Goal: Task Accomplishment & Management: Manage account settings

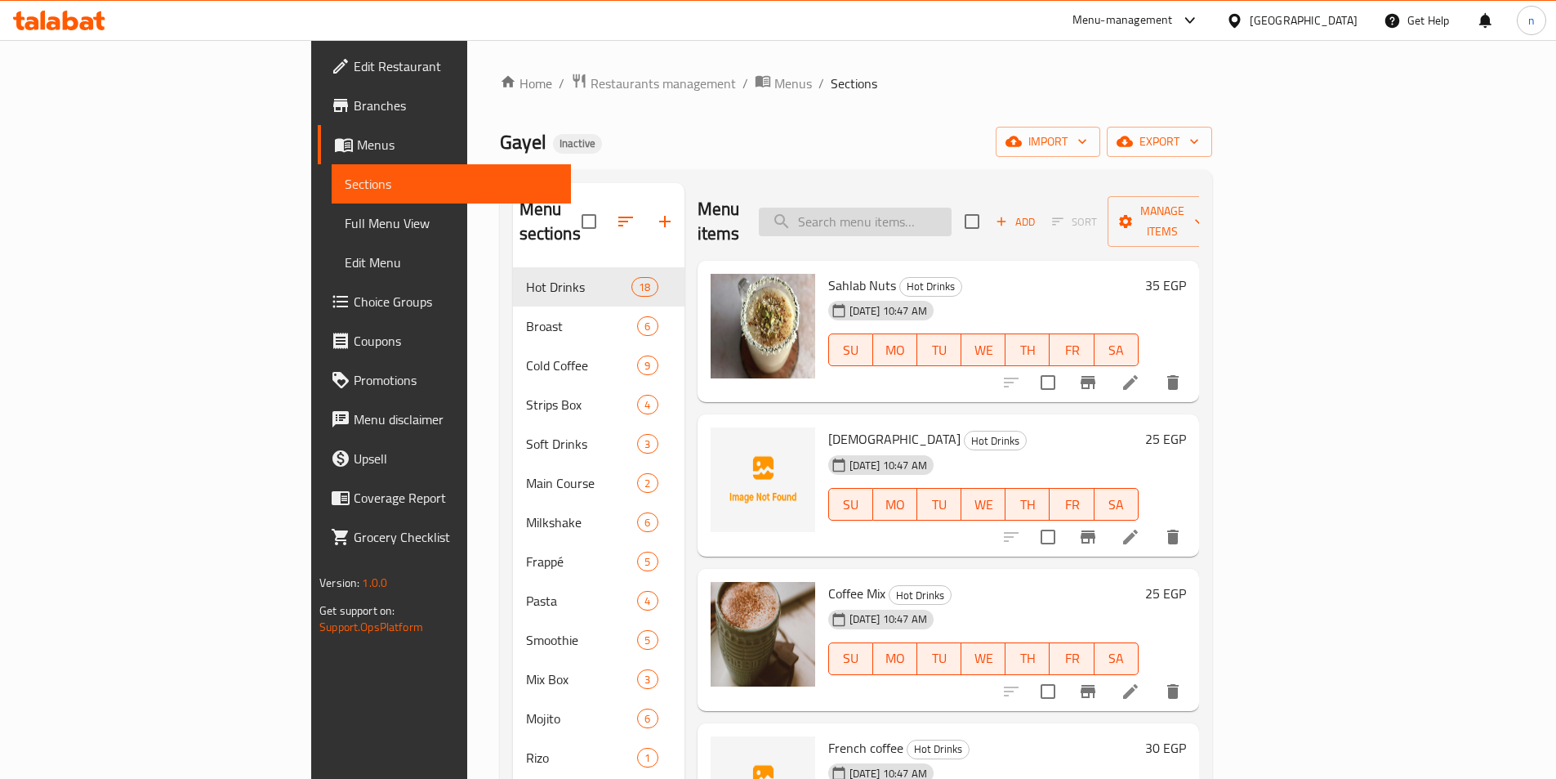
click at [952, 208] on input "search" at bounding box center [855, 222] width 193 height 29
type input "j"
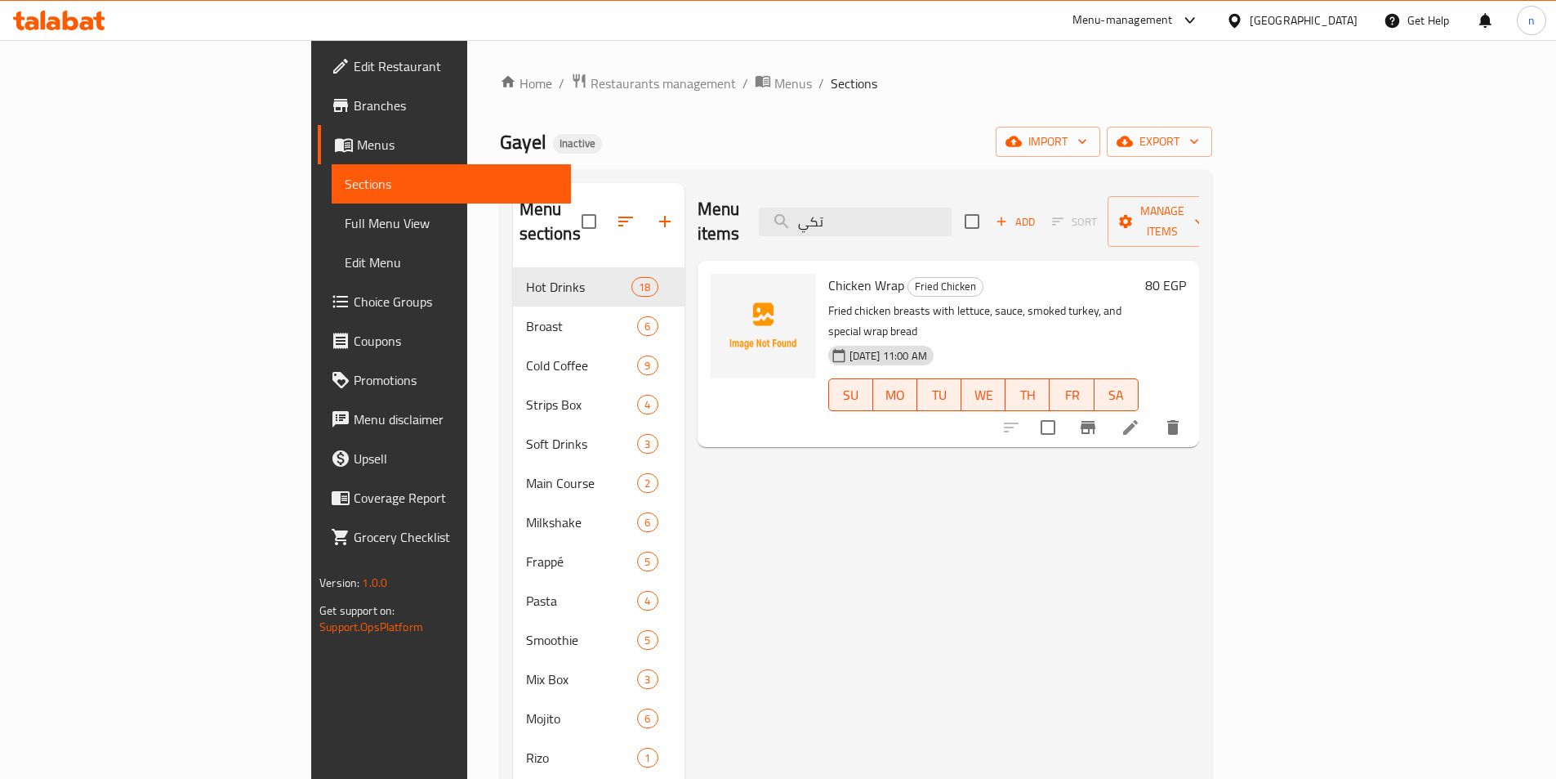
type input "تكي"
click at [1138, 420] on icon at bounding box center [1130, 427] width 15 height 15
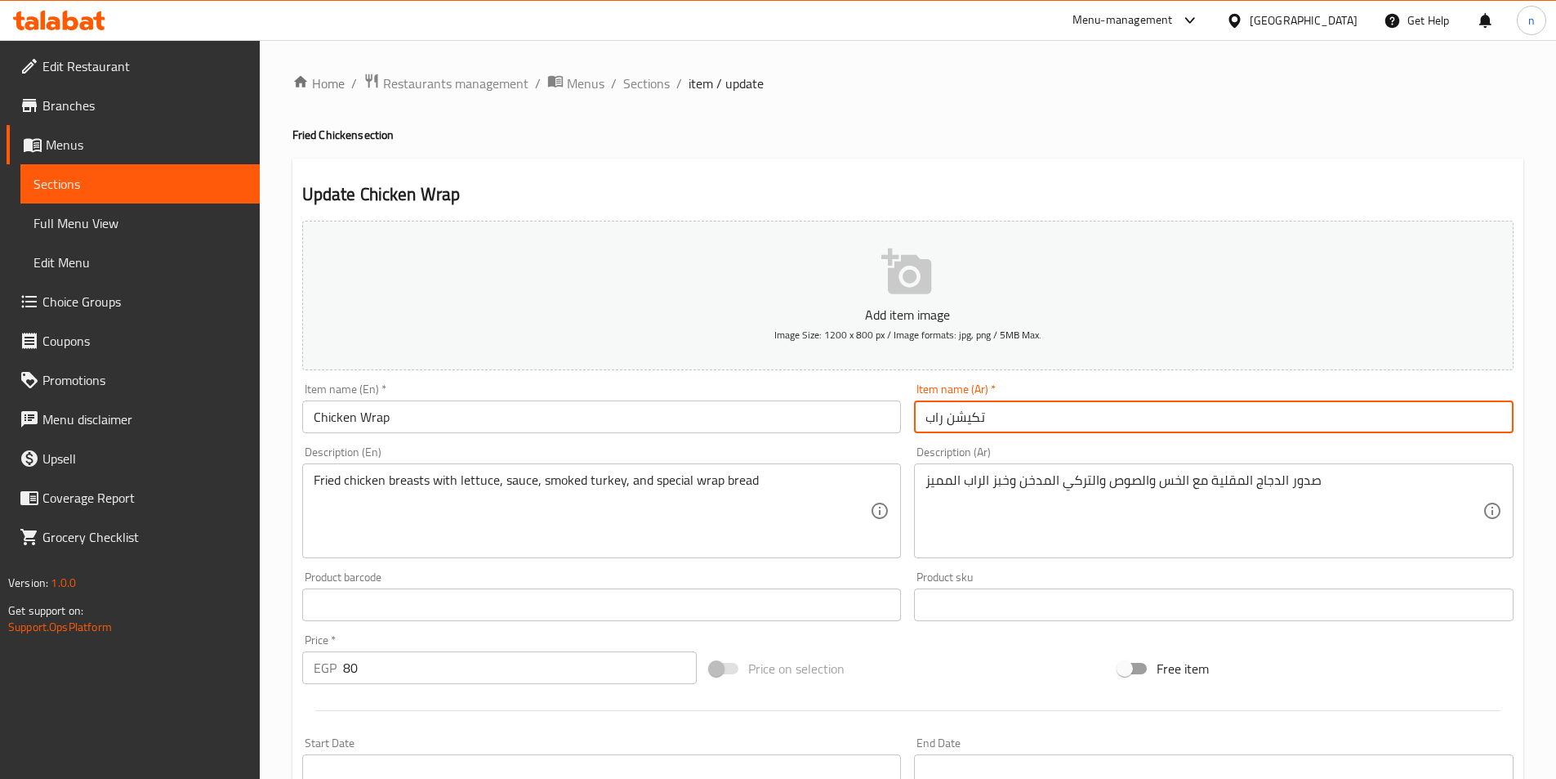
drag, startPoint x: 980, startPoint y: 415, endPoint x: 950, endPoint y: 413, distance: 29.5
click at [950, 413] on input "تكيشن راب" at bounding box center [1214, 416] width 600 height 33
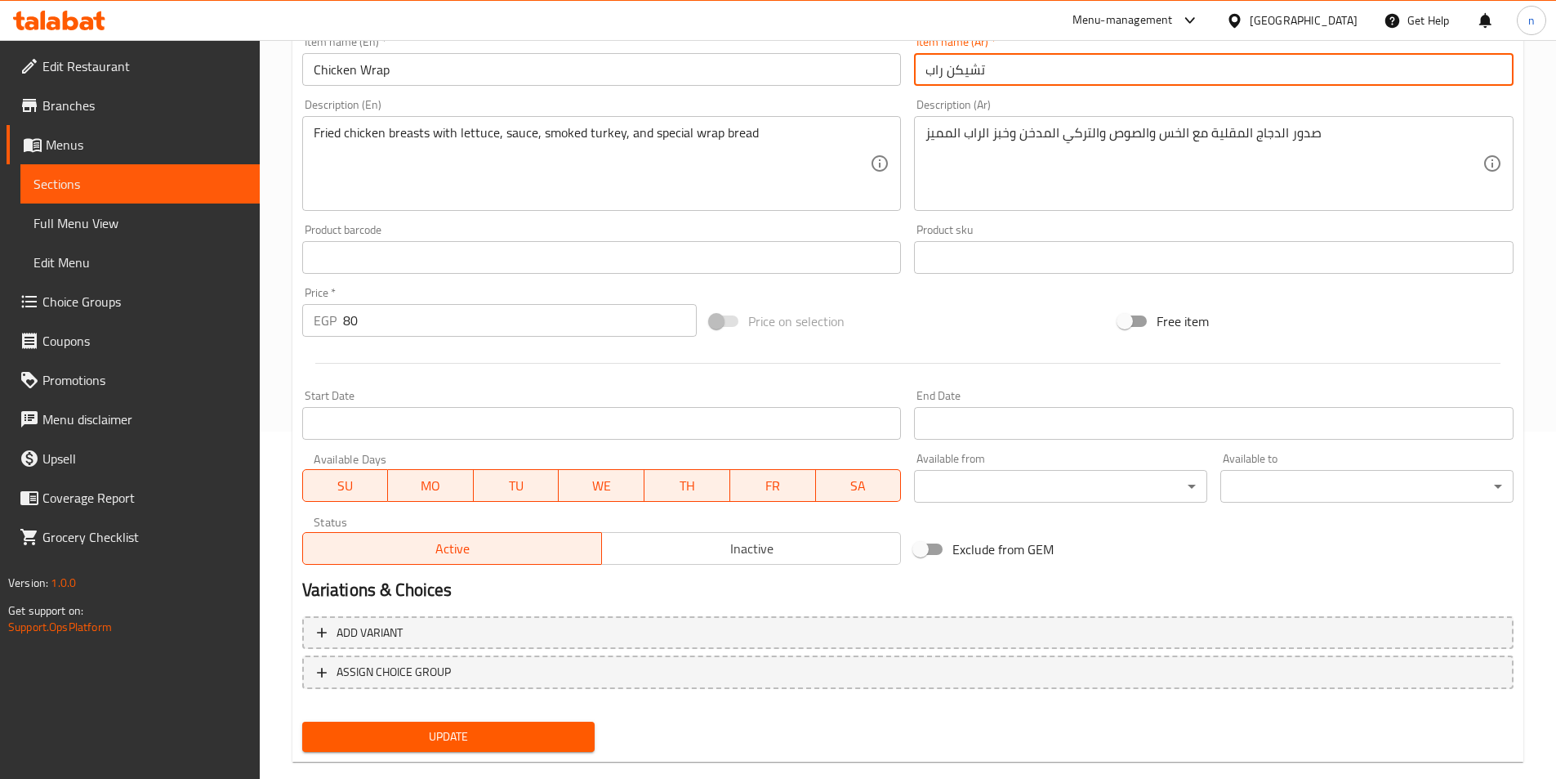
scroll to position [376, 0]
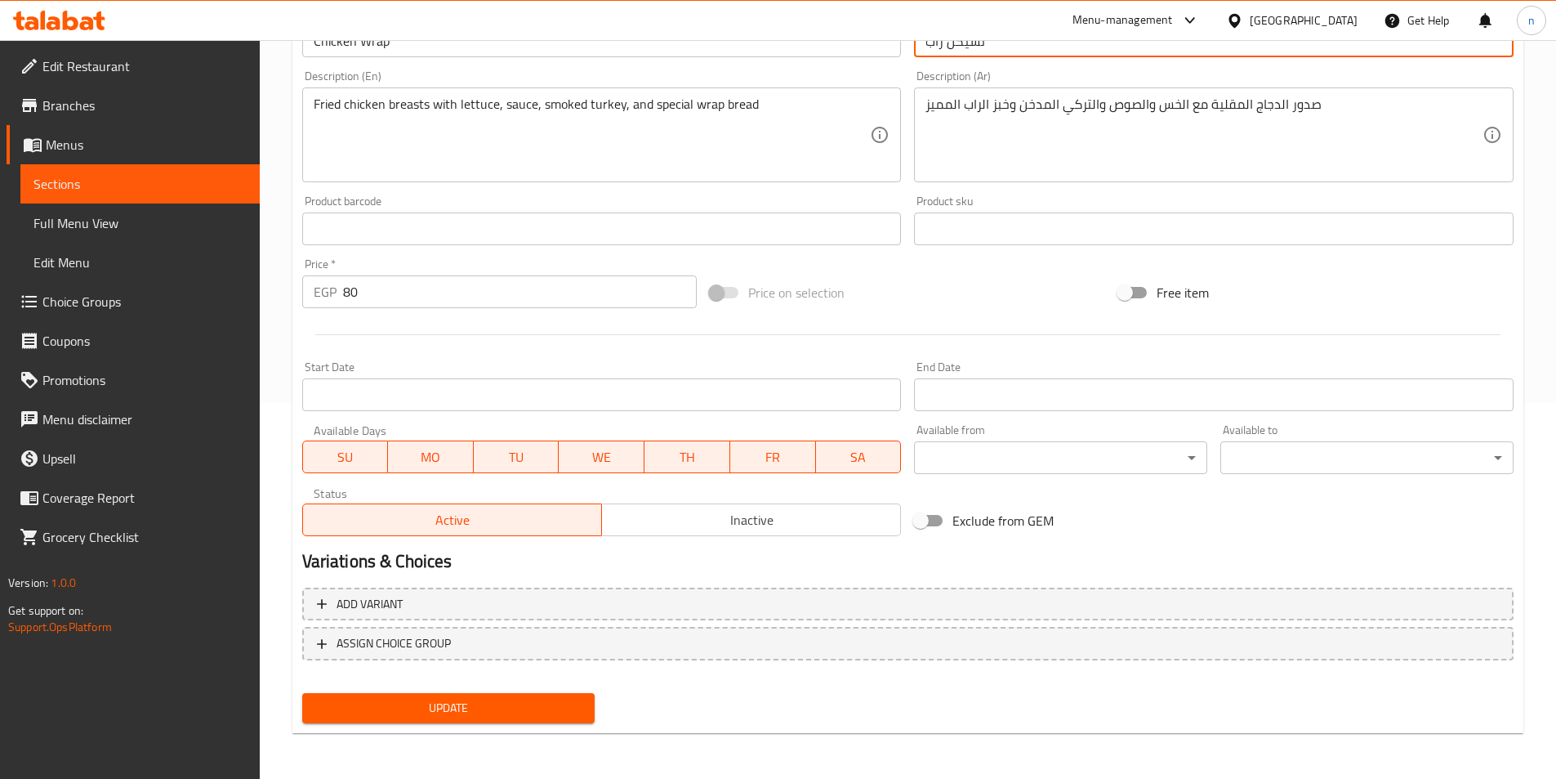
type input "تشيكن راب"
click at [521, 696] on button "Update" at bounding box center [448, 708] width 293 height 30
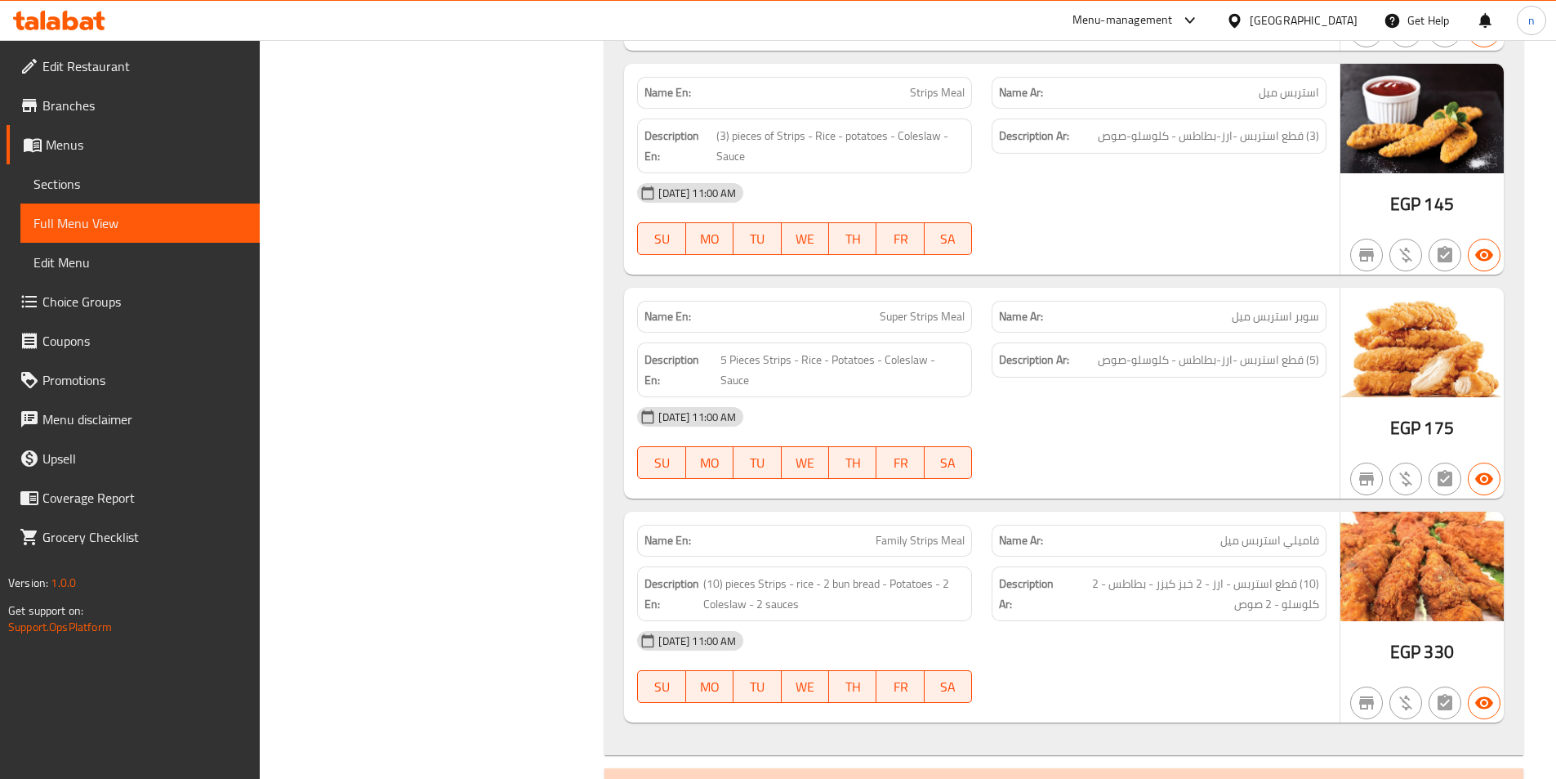
scroll to position [2206, 0]
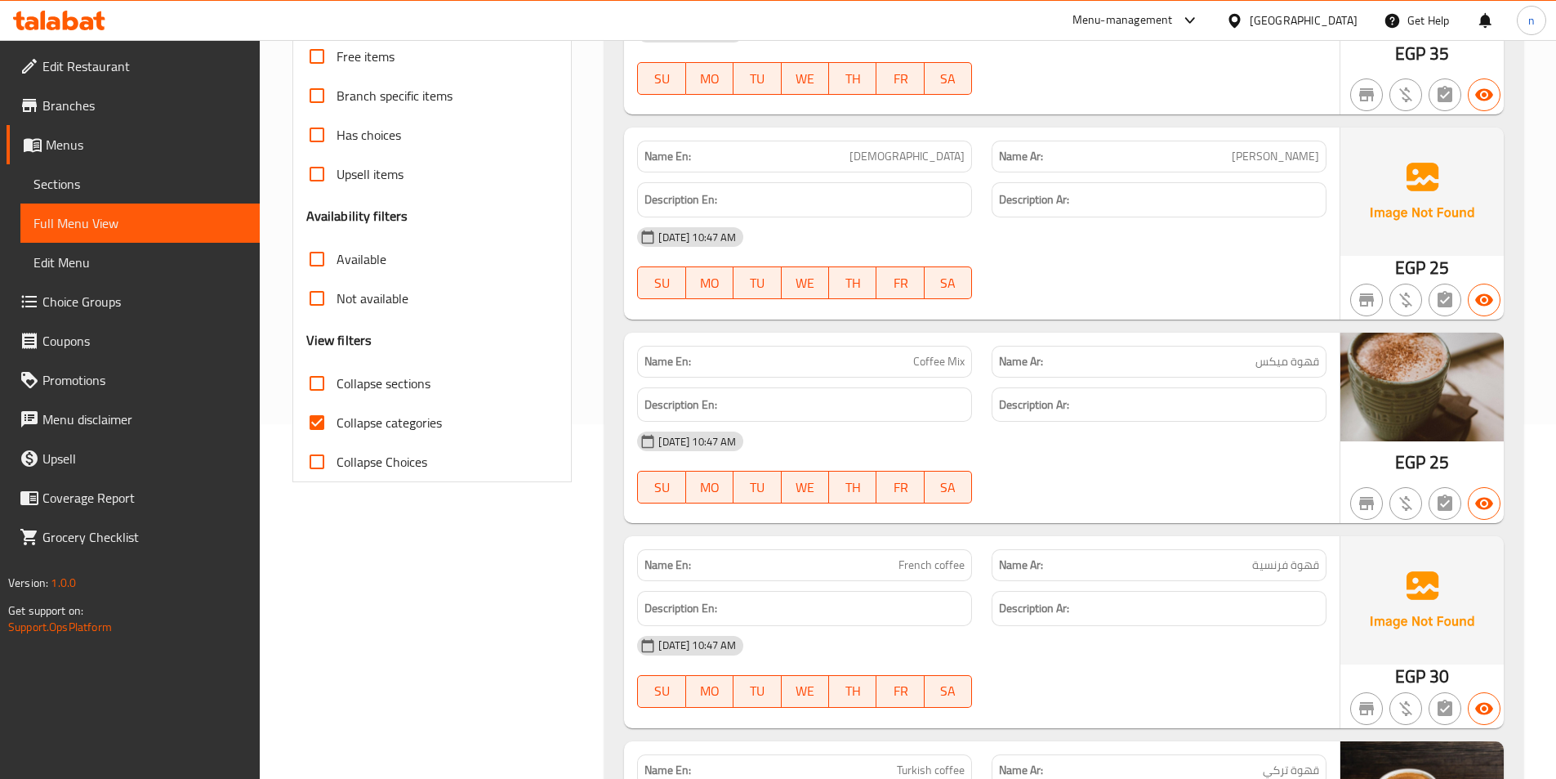
scroll to position [336, 0]
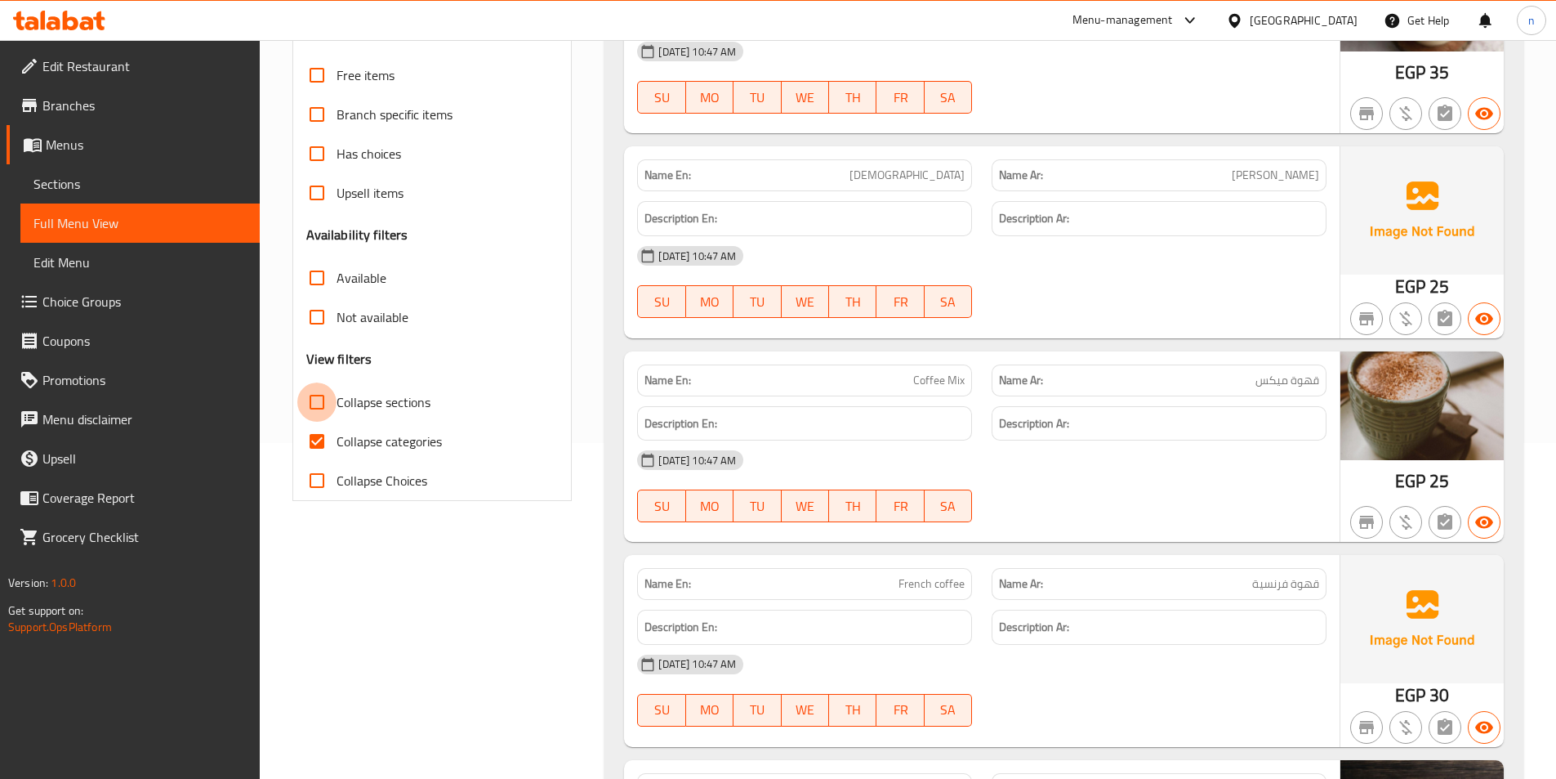
click at [316, 401] on input "Collapse sections" at bounding box center [316, 401] width 39 height 39
checkbox input "true"
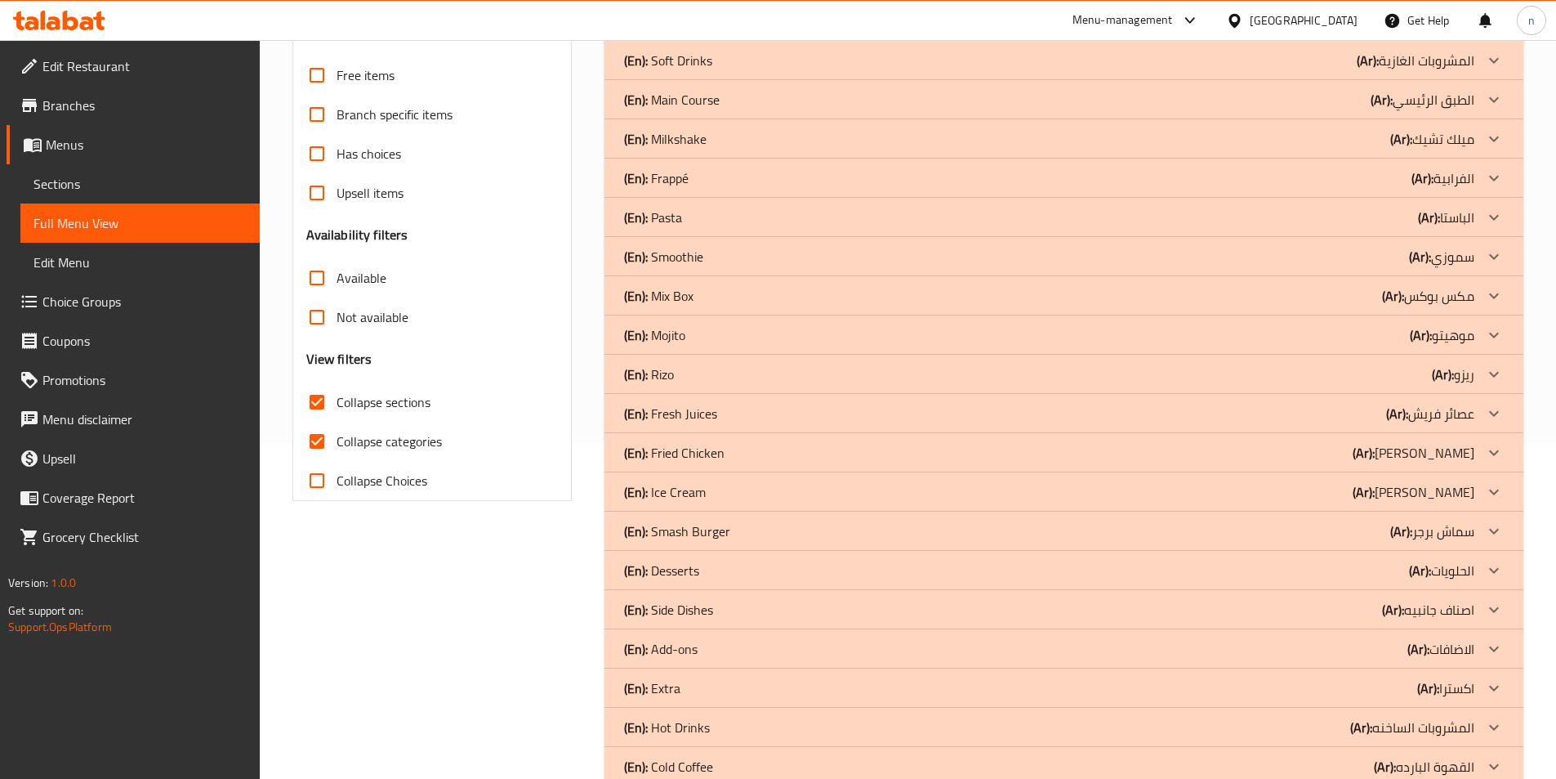
click at [318, 433] on input "Collapse categories" at bounding box center [316, 441] width 39 height 39
checkbox input "false"
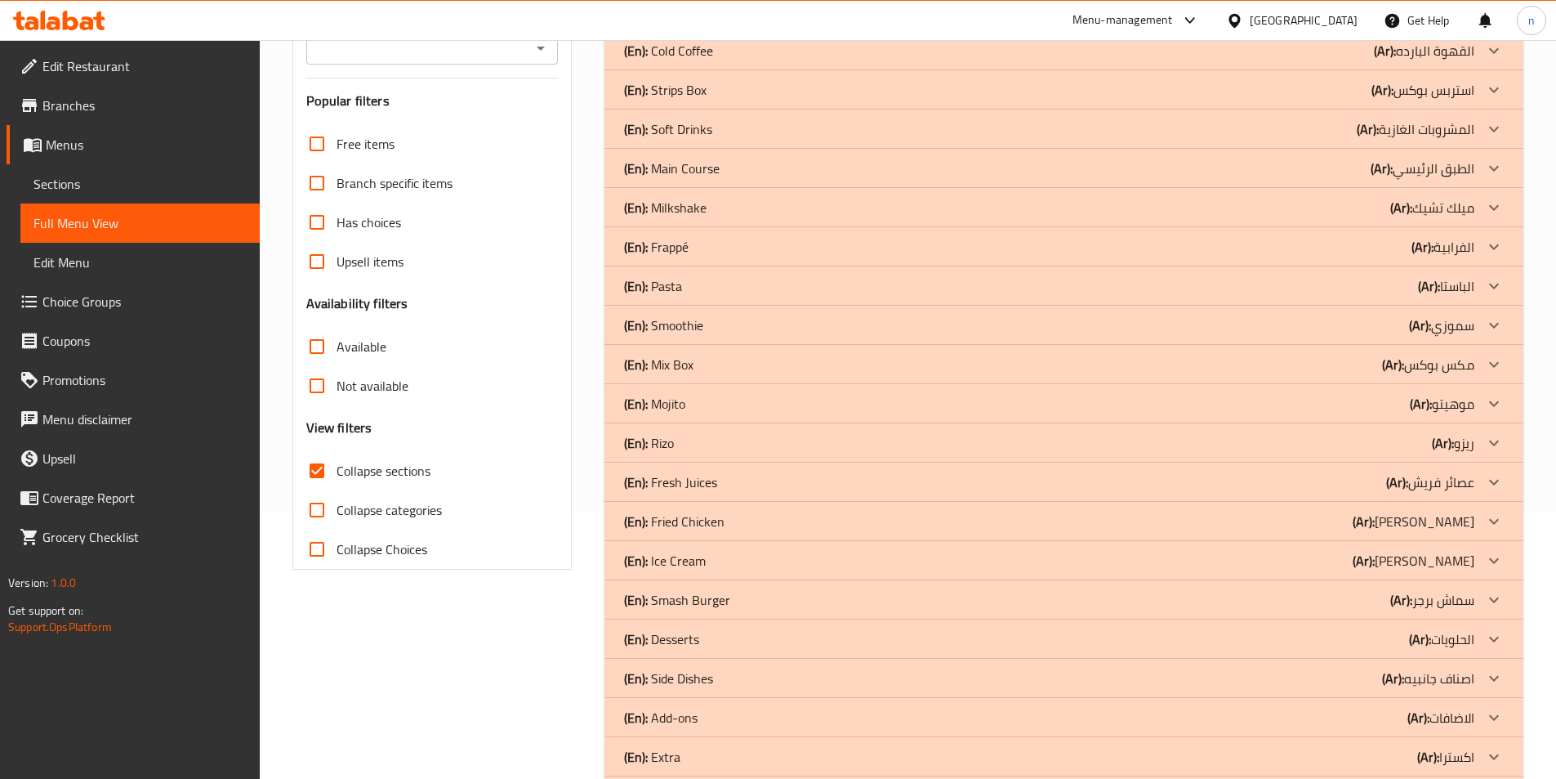
scroll to position [9, 0]
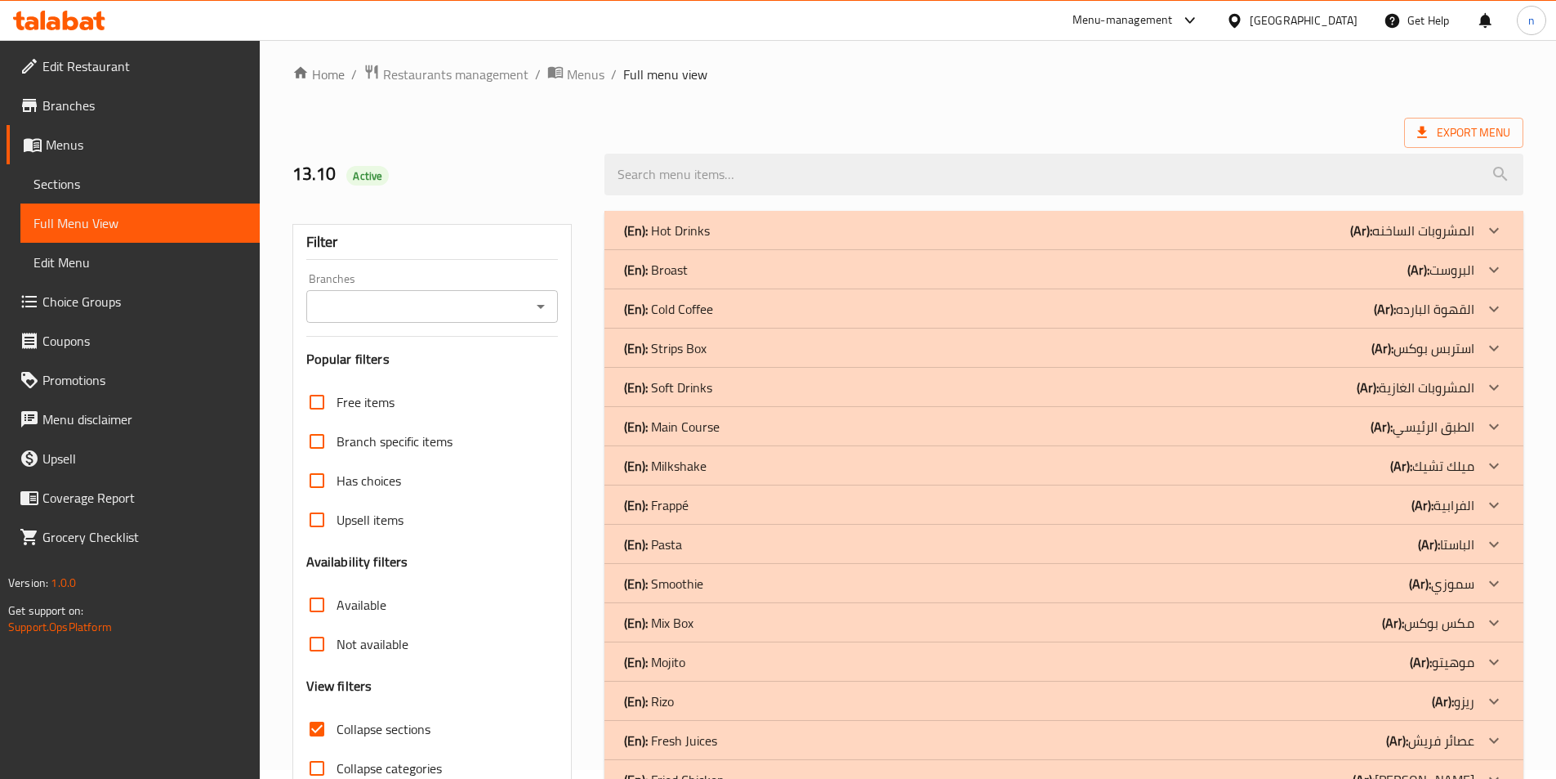
click at [1423, 270] on b "(Ar):" at bounding box center [1419, 269] width 22 height 25
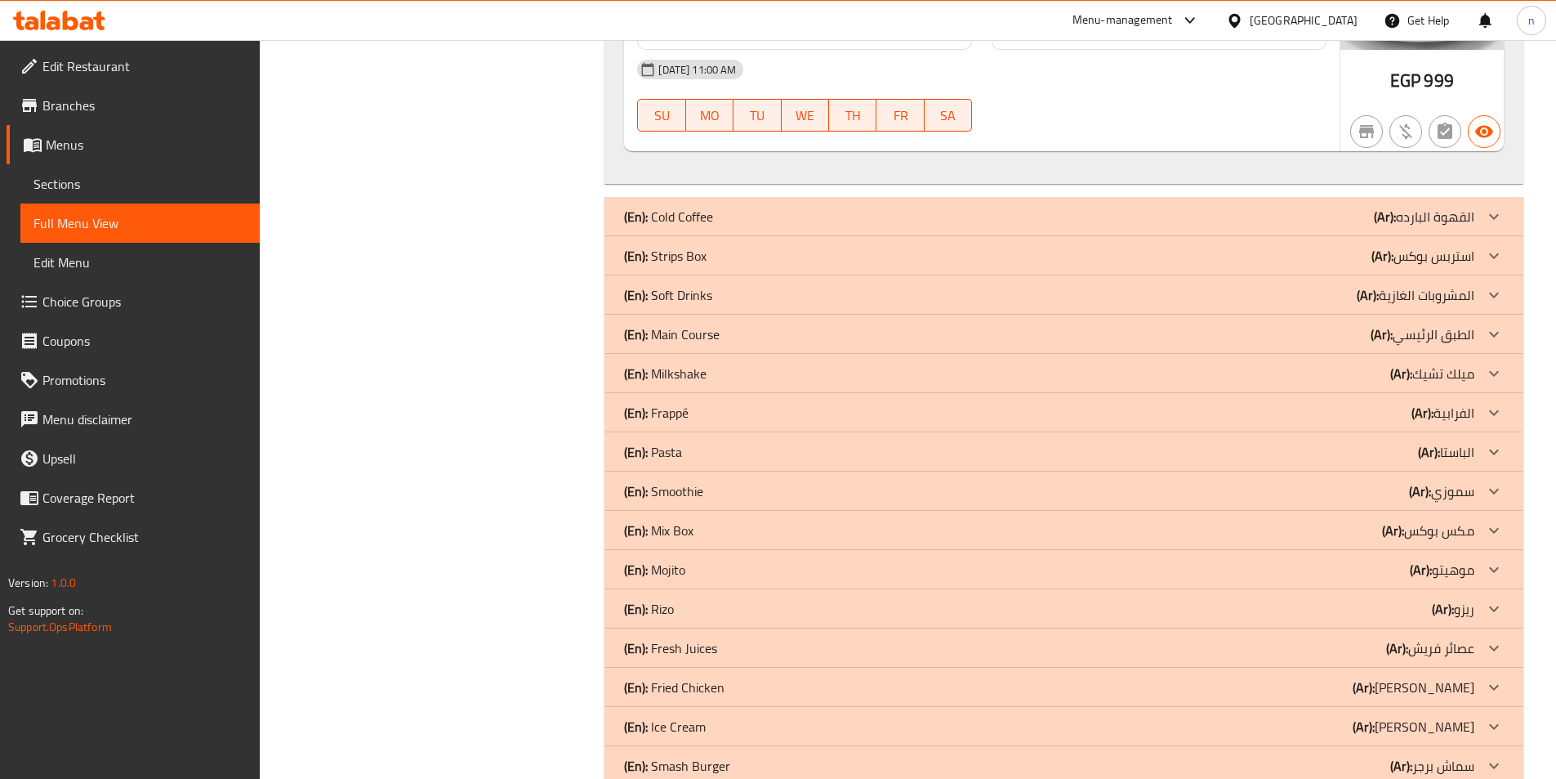
scroll to position [1480, 0]
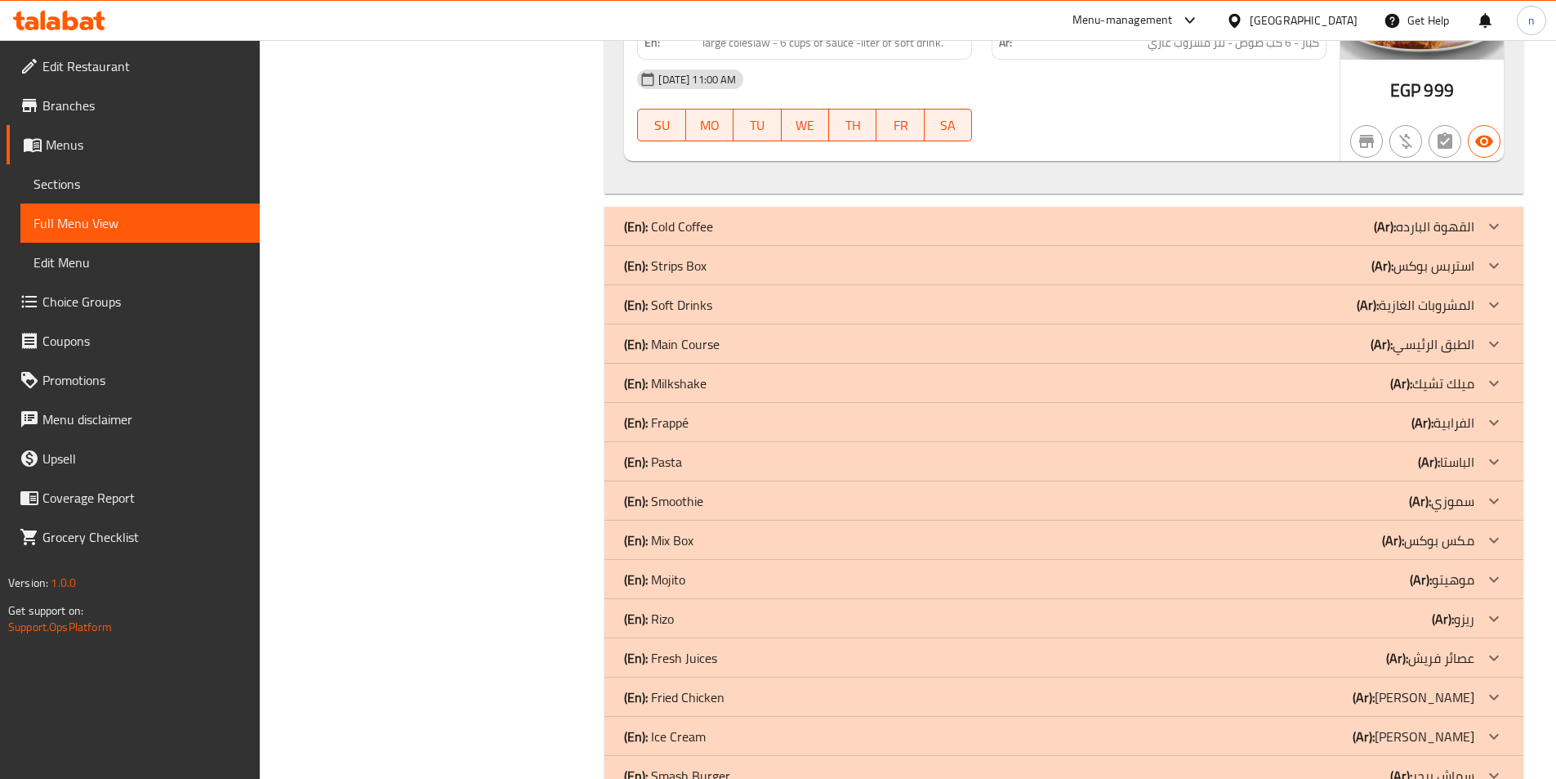
click at [1402, 263] on p "(Ar): [PERSON_NAME]" at bounding box center [1423, 266] width 103 height 20
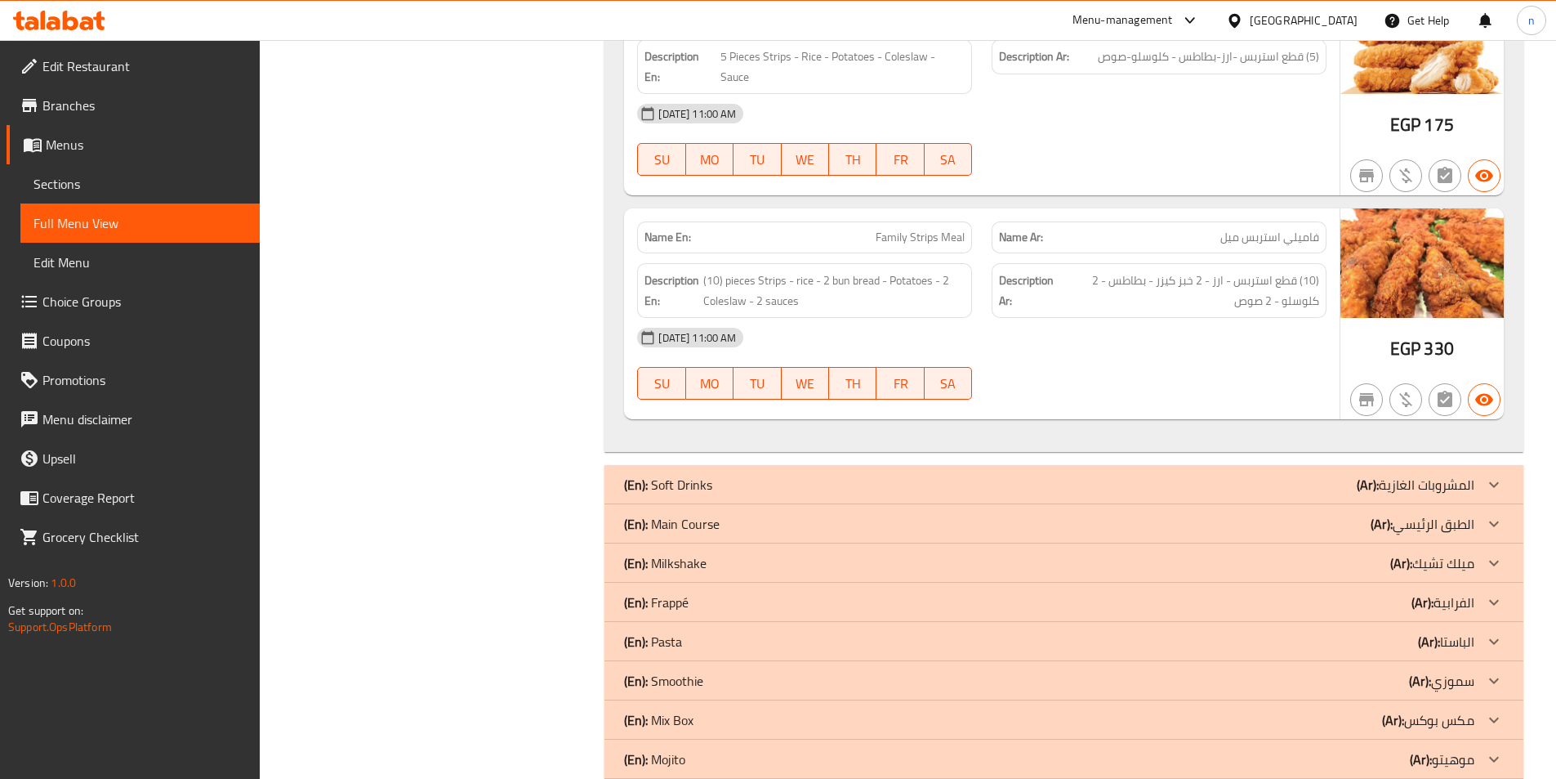
scroll to position [2460, 0]
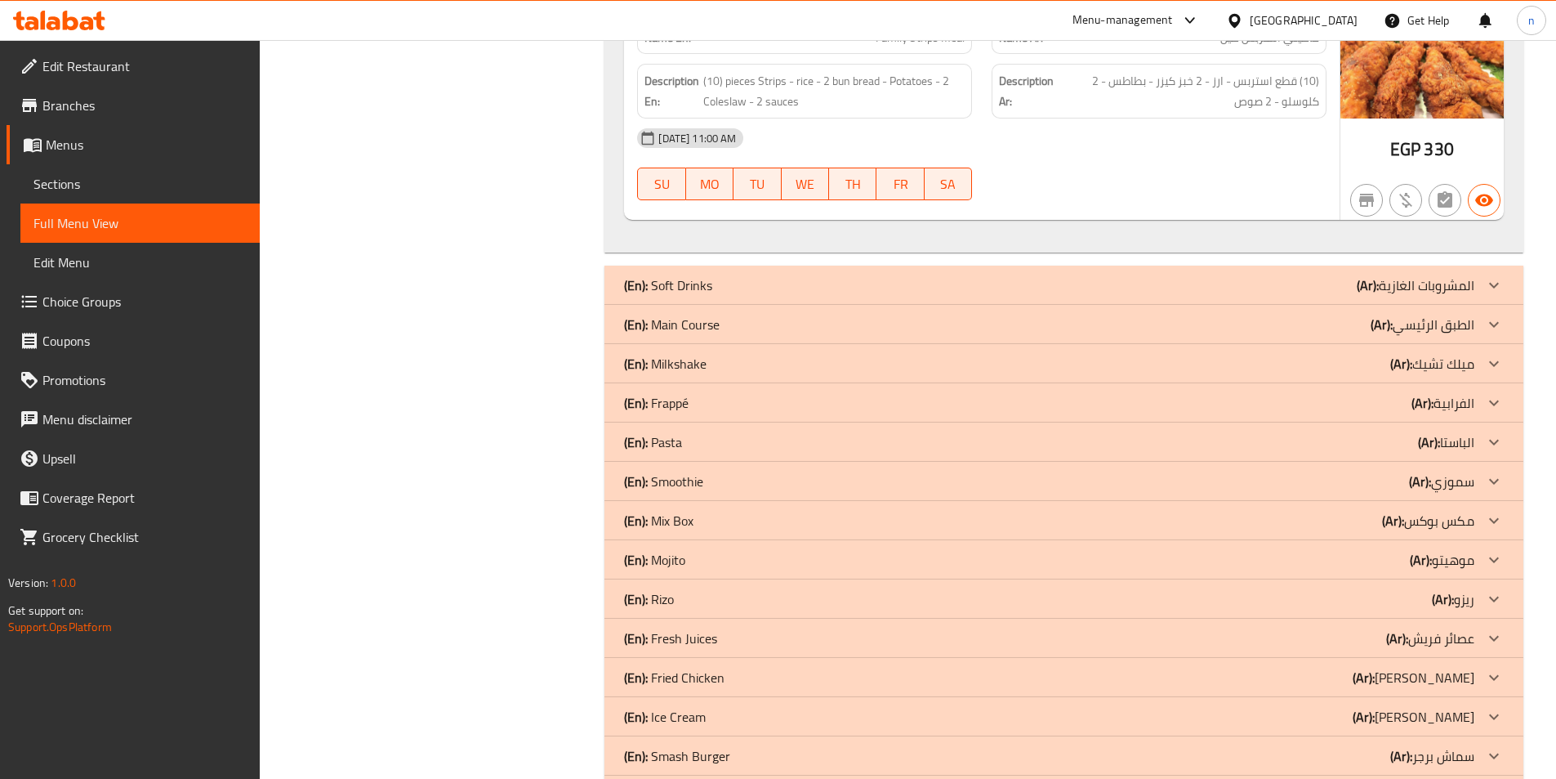
click at [1414, 331] on p "(Ar): الطبق الرئيسي" at bounding box center [1423, 325] width 104 height 20
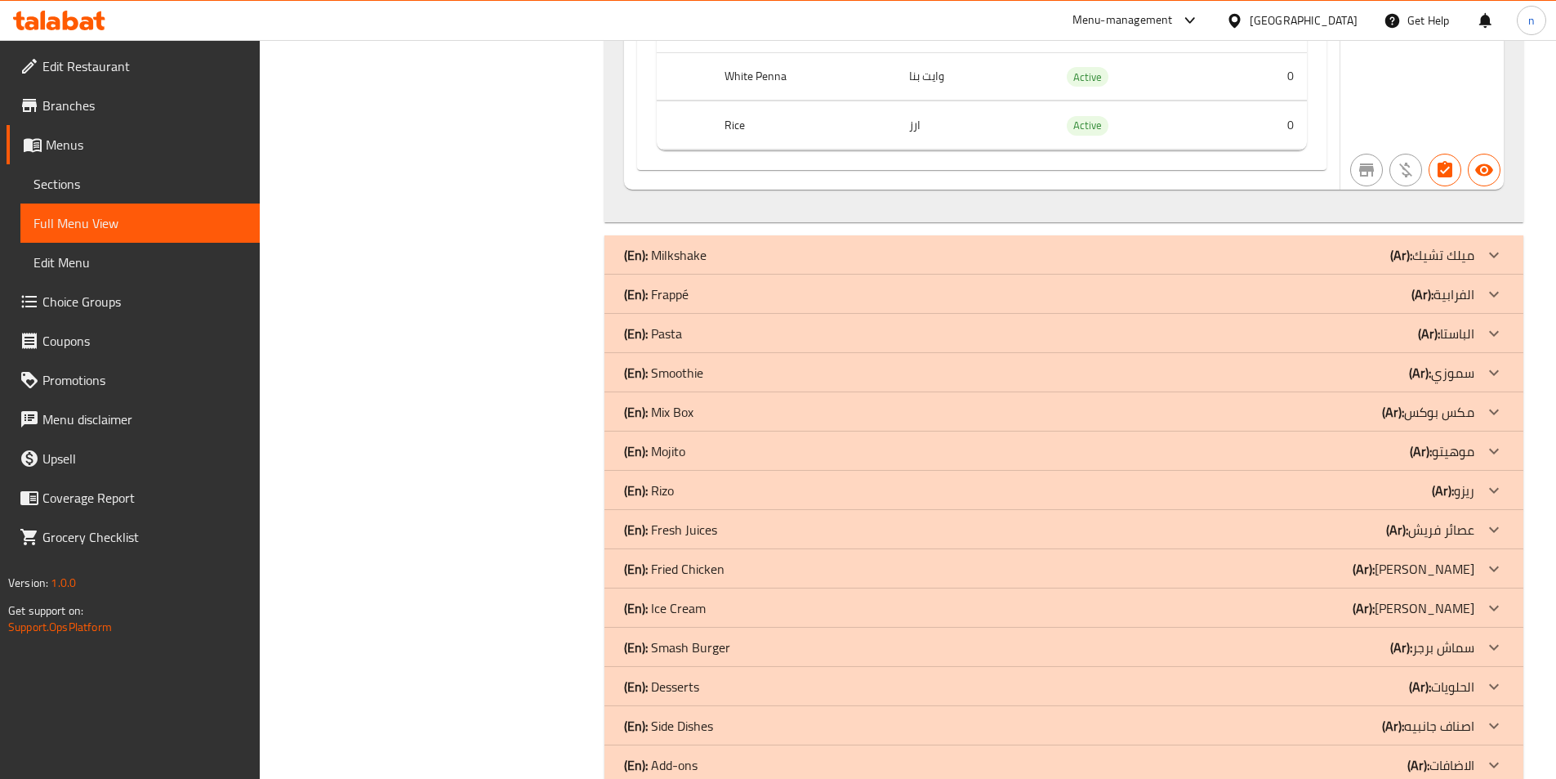
scroll to position [3685, 0]
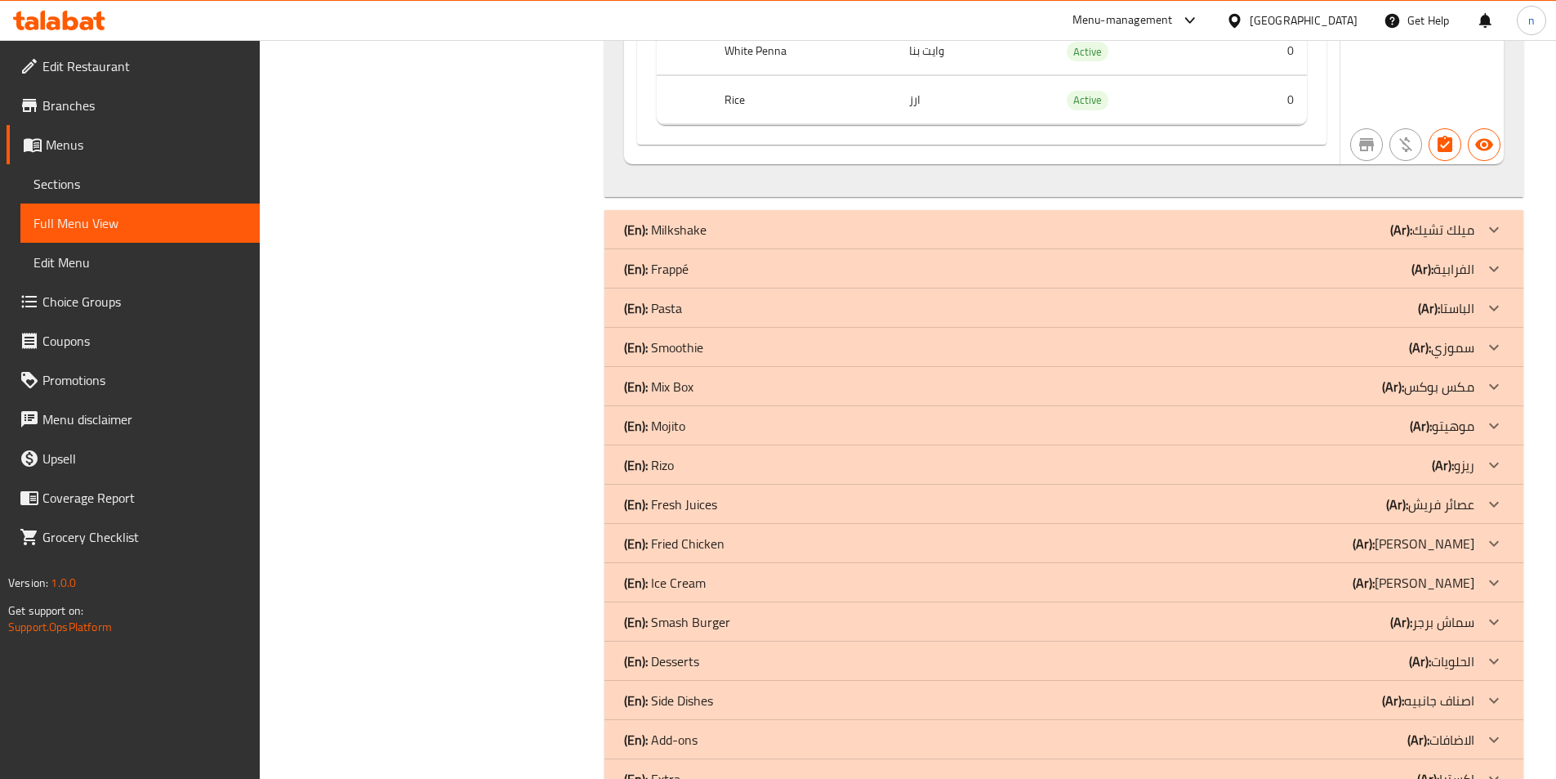
click at [1444, 314] on p "(Ar): الباستا" at bounding box center [1446, 308] width 56 height 20
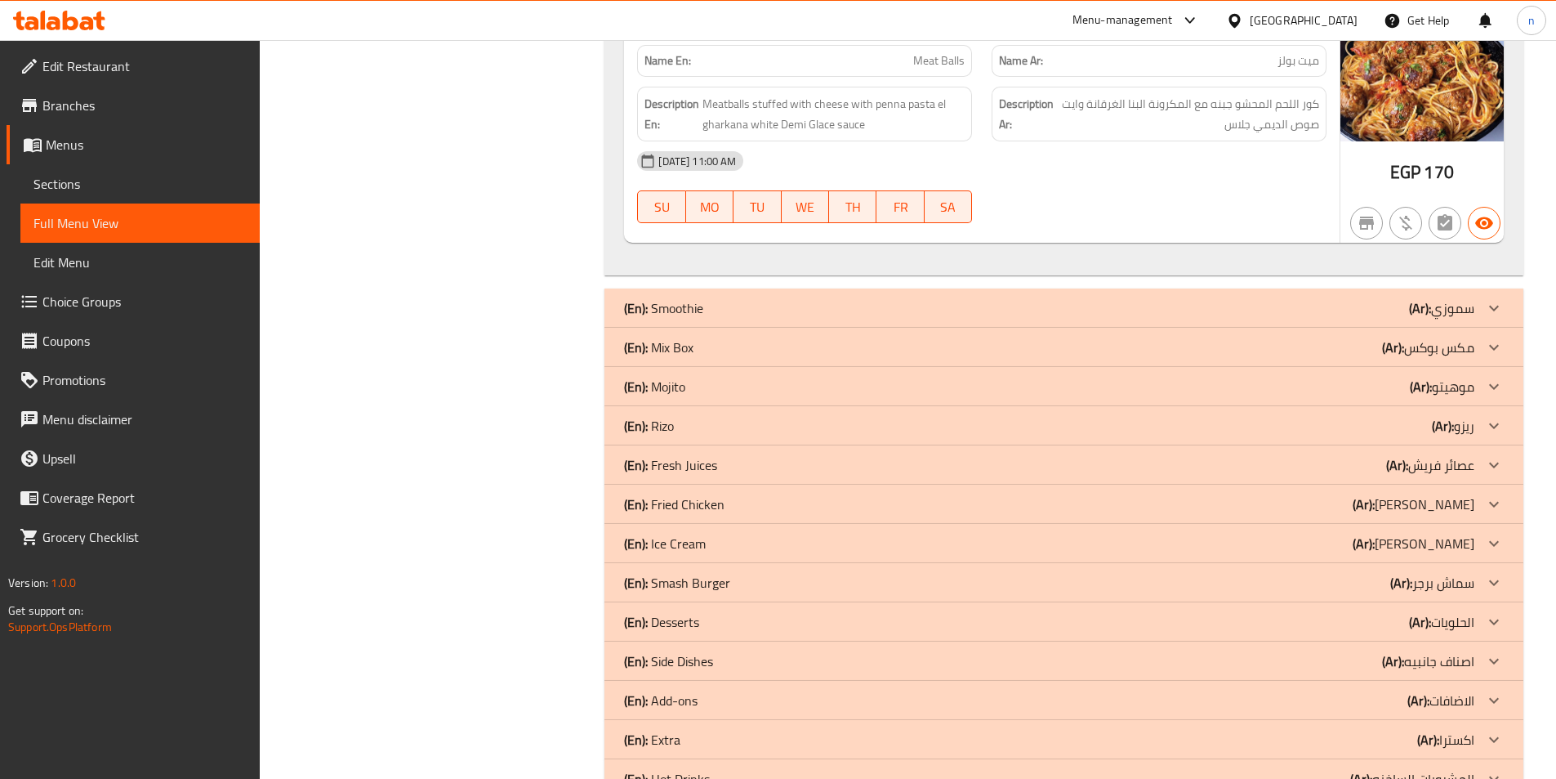
scroll to position [4666, 0]
click at [1422, 352] on p "(Ar): مكس بوكس" at bounding box center [1428, 347] width 92 height 20
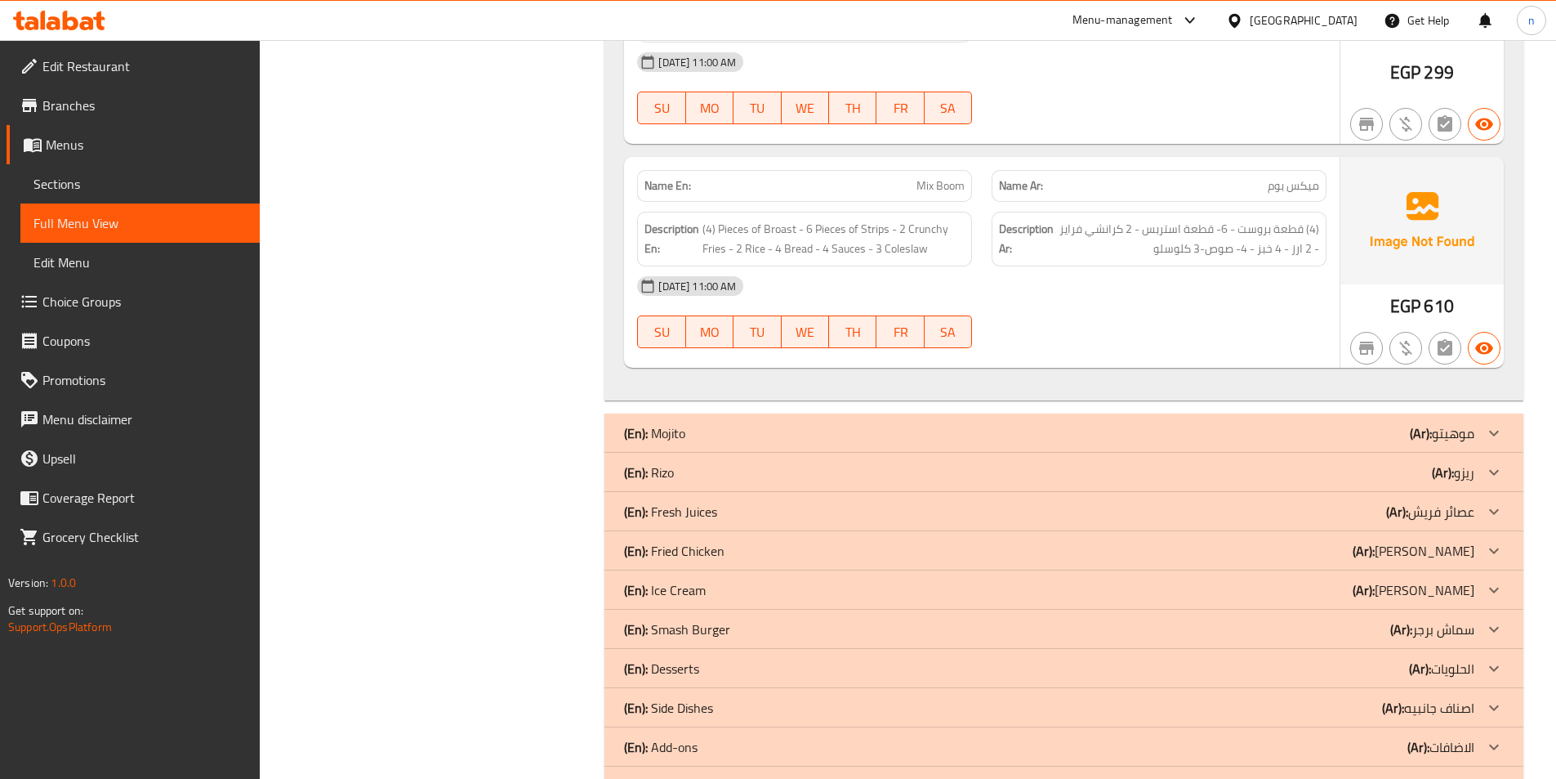
scroll to position [5646, 0]
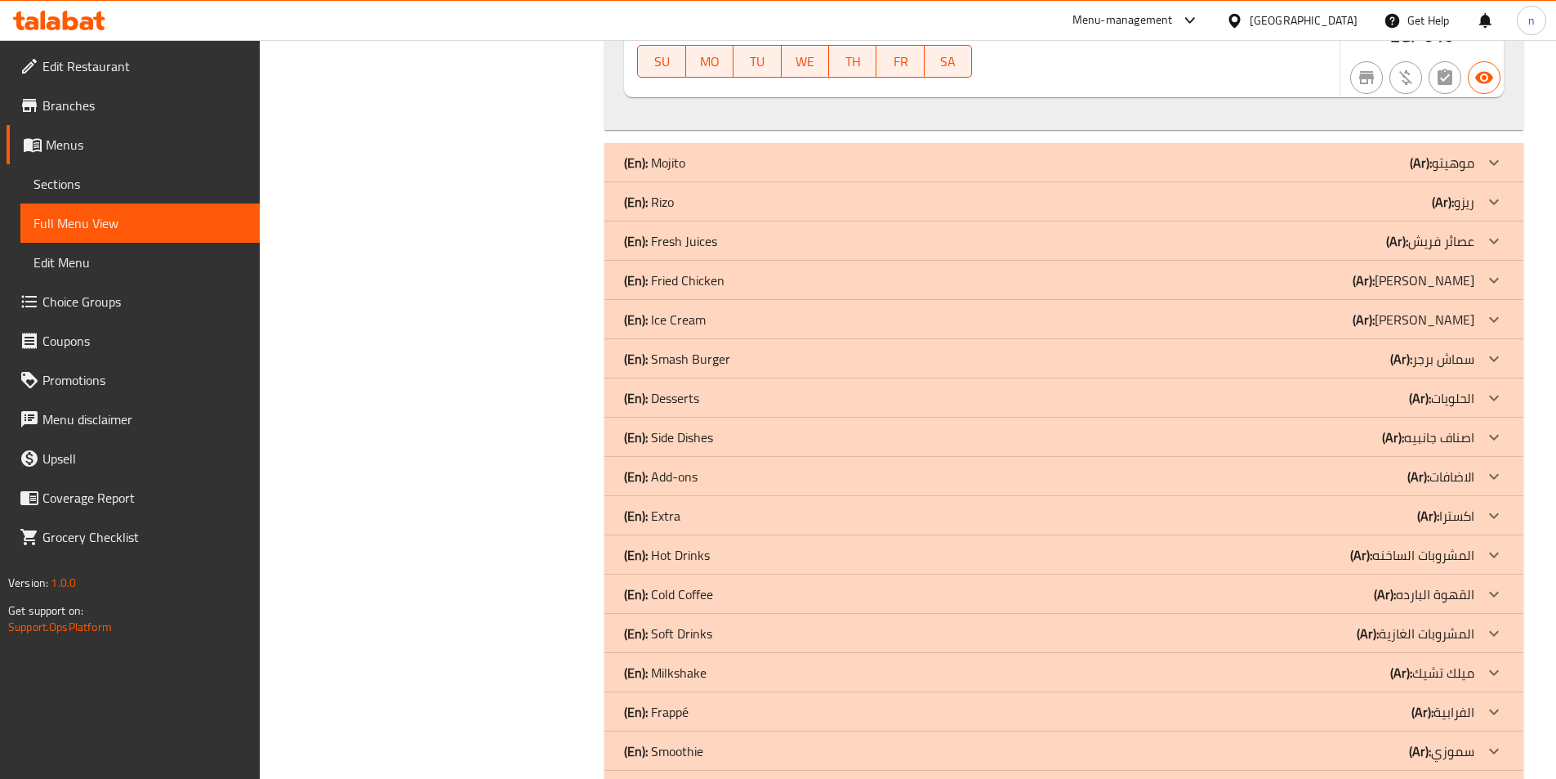
drag, startPoint x: 1422, startPoint y: 210, endPoint x: 1423, endPoint y: 235, distance: 25.3
click at [1422, 210] on div "(En): Rizo (Ar): ریزو" at bounding box center [1049, 202] width 850 height 20
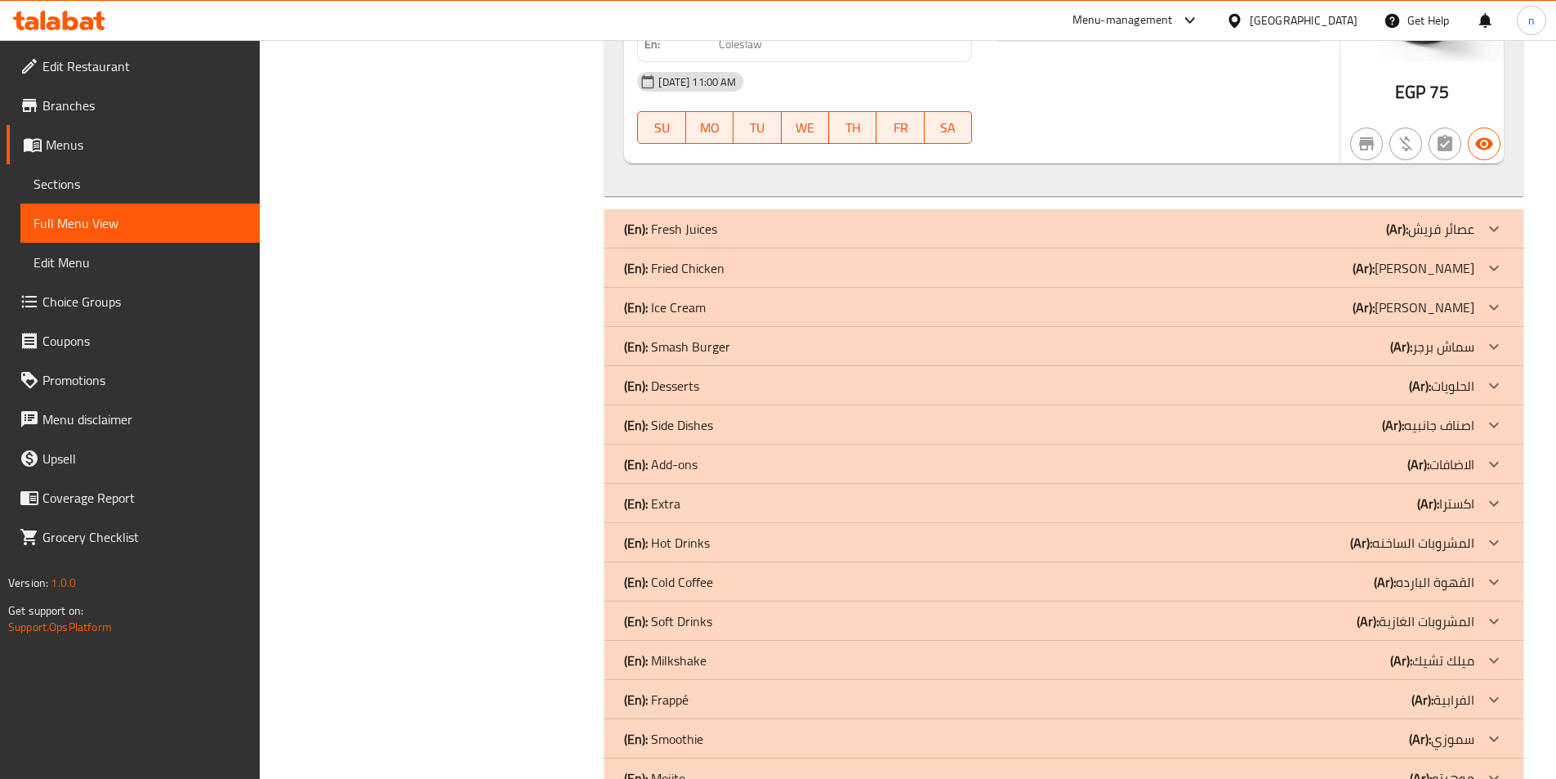
scroll to position [5973, 0]
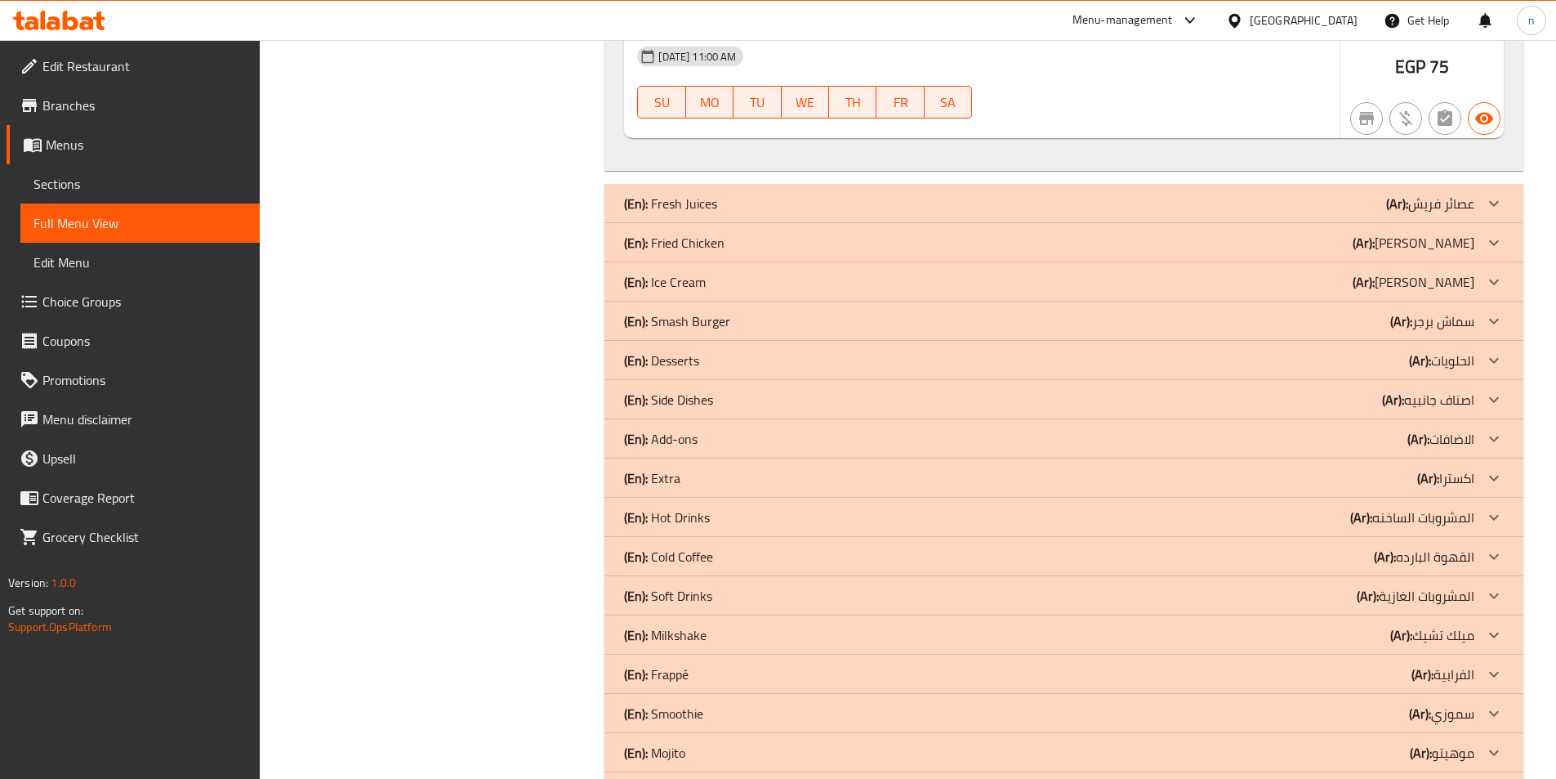
click at [1453, 246] on p "(Ar): [PERSON_NAME]" at bounding box center [1414, 243] width 122 height 20
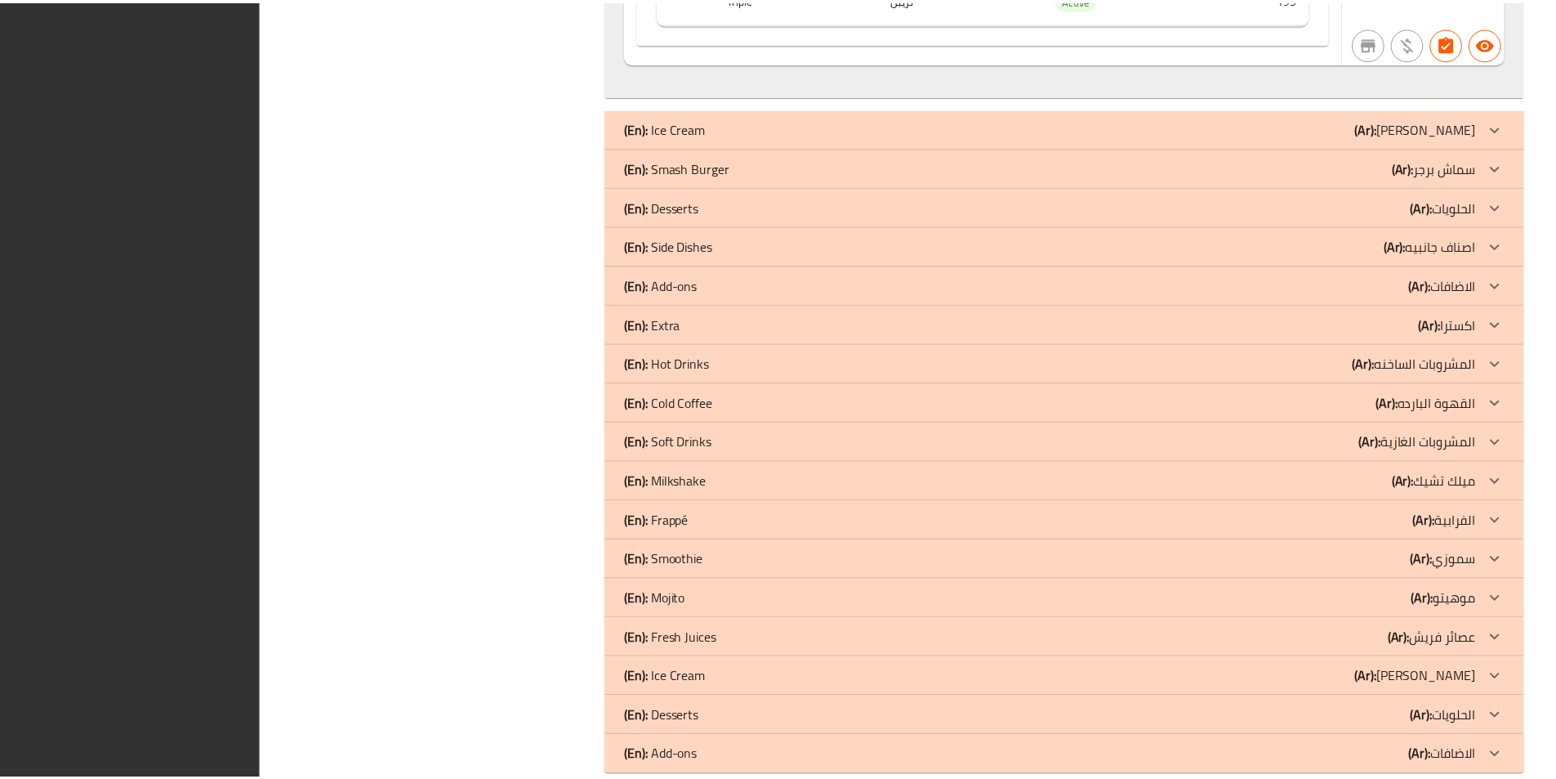
scroll to position [8630, 0]
